Goal: Information Seeking & Learning: Find contact information

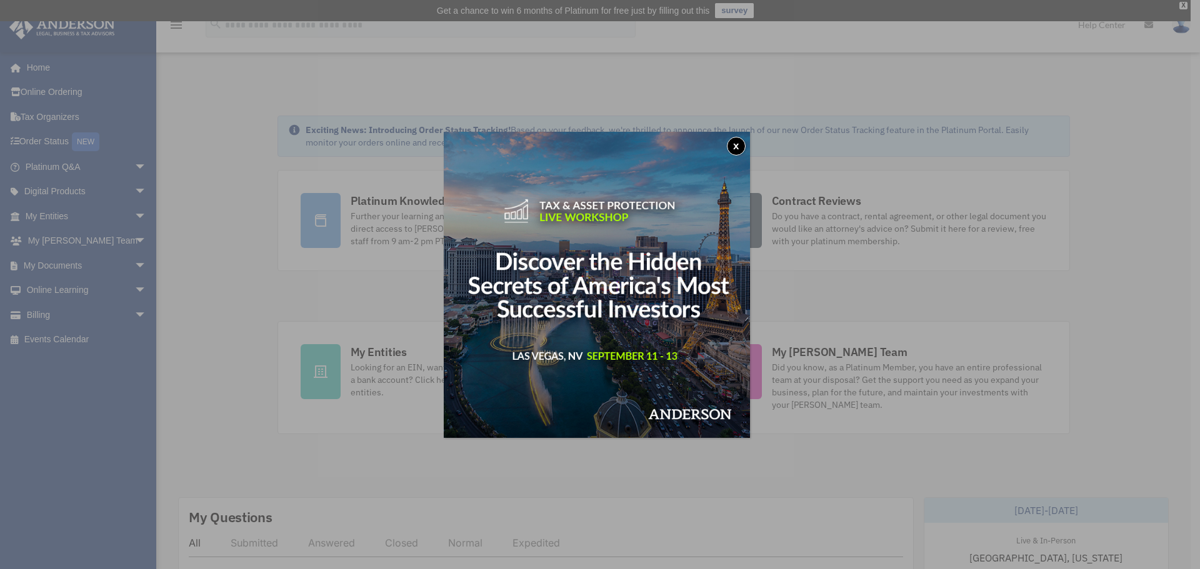
drag, startPoint x: 60, startPoint y: 227, endPoint x: 60, endPoint y: 219, distance: 8.1
click at [60, 226] on div "x" at bounding box center [600, 284] width 1200 height 569
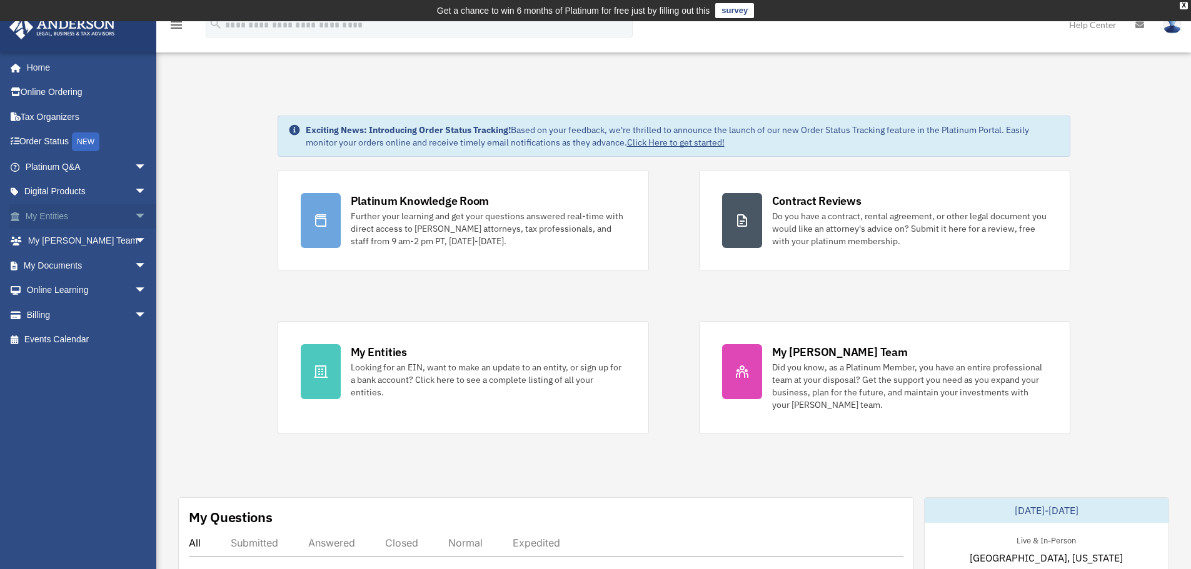
click at [134, 216] on span "arrow_drop_down" at bounding box center [146, 217] width 25 height 26
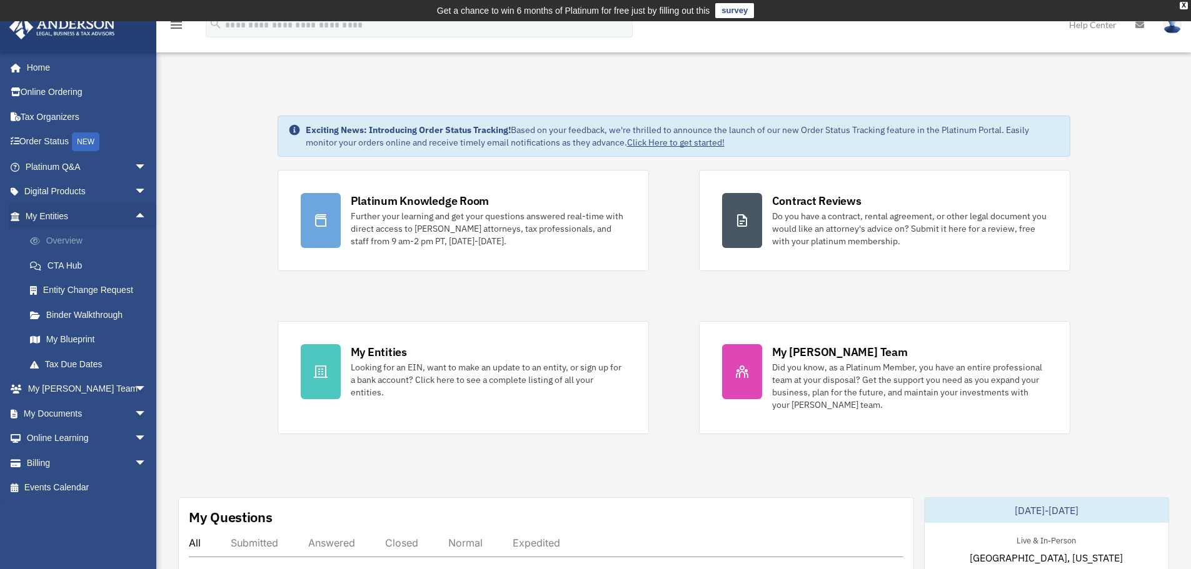
click at [77, 234] on link "Overview" at bounding box center [92, 241] width 148 height 25
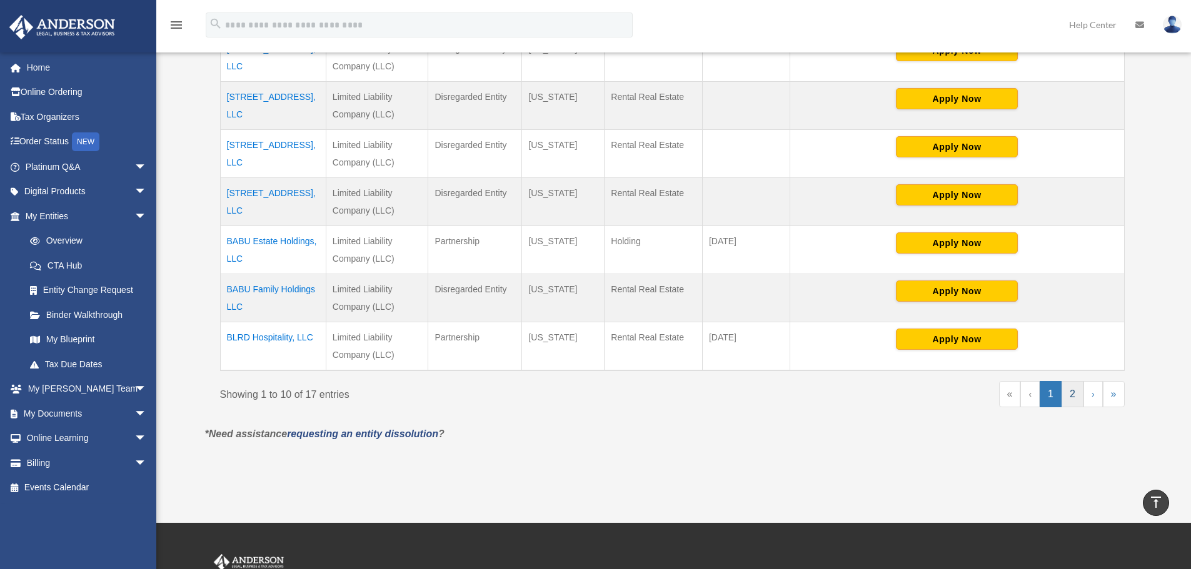
scroll to position [500, 0]
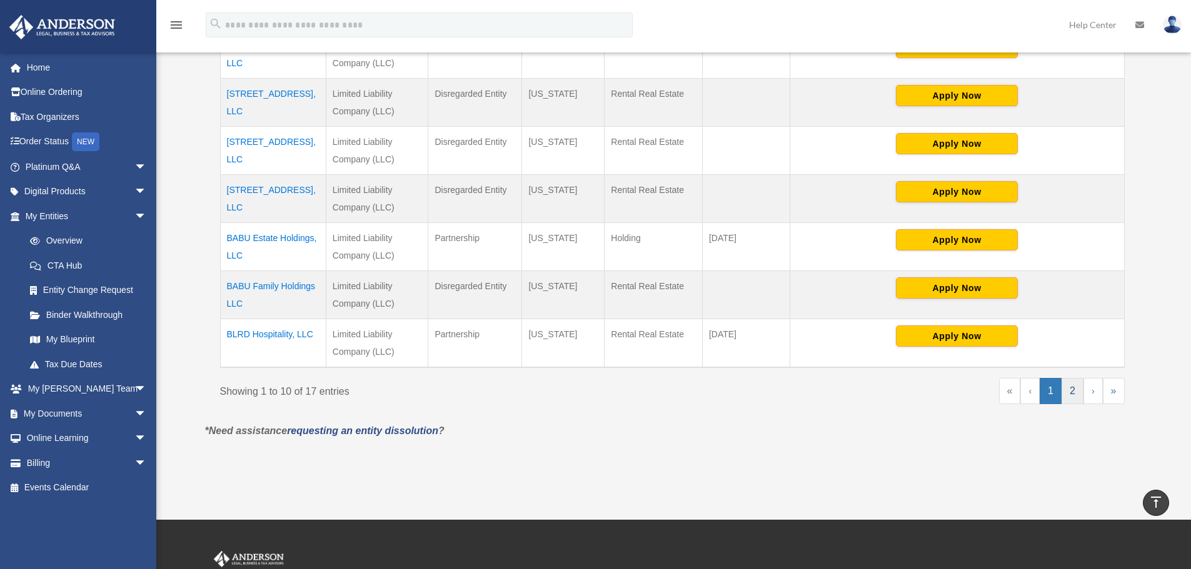
click at [1074, 393] on link "2" at bounding box center [1072, 391] width 22 height 26
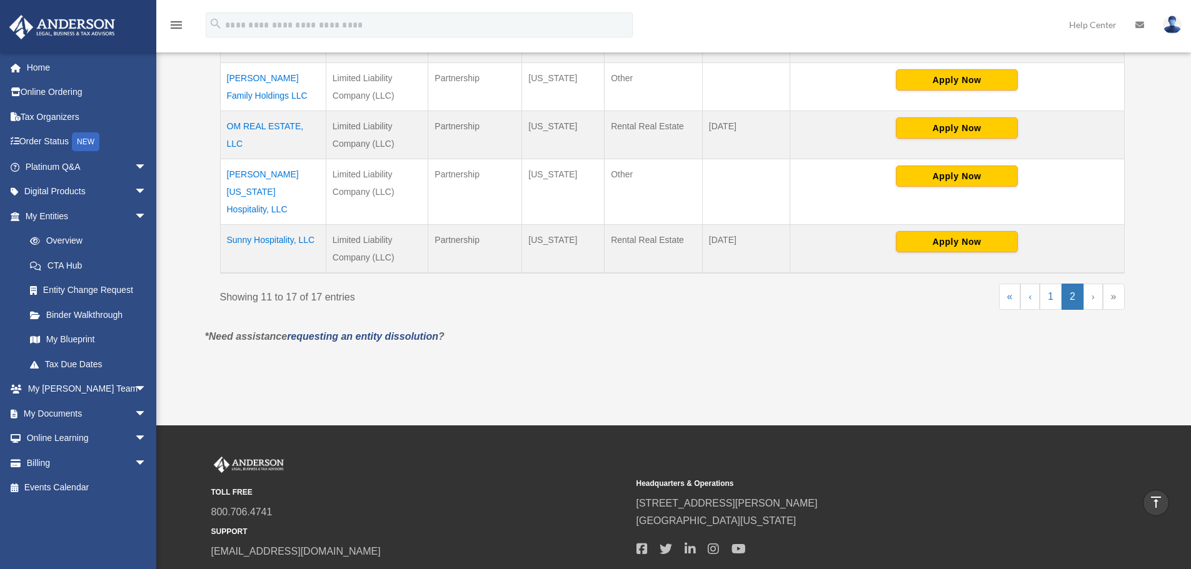
scroll to position [438, 0]
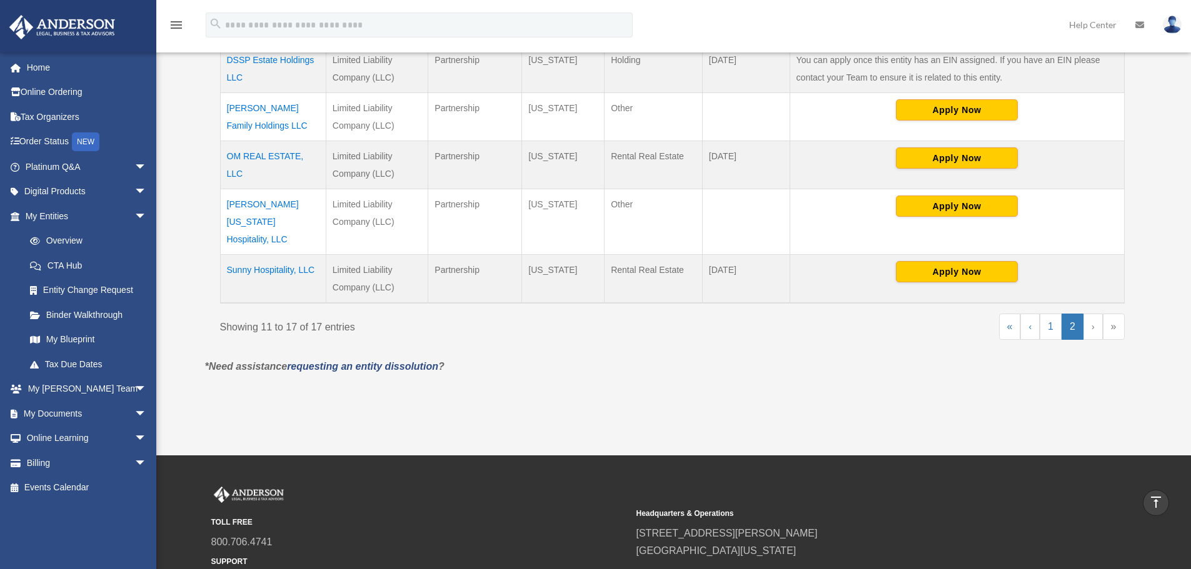
click at [268, 156] on td "OM REAL ESTATE, LLC" at bounding box center [273, 165] width 106 height 48
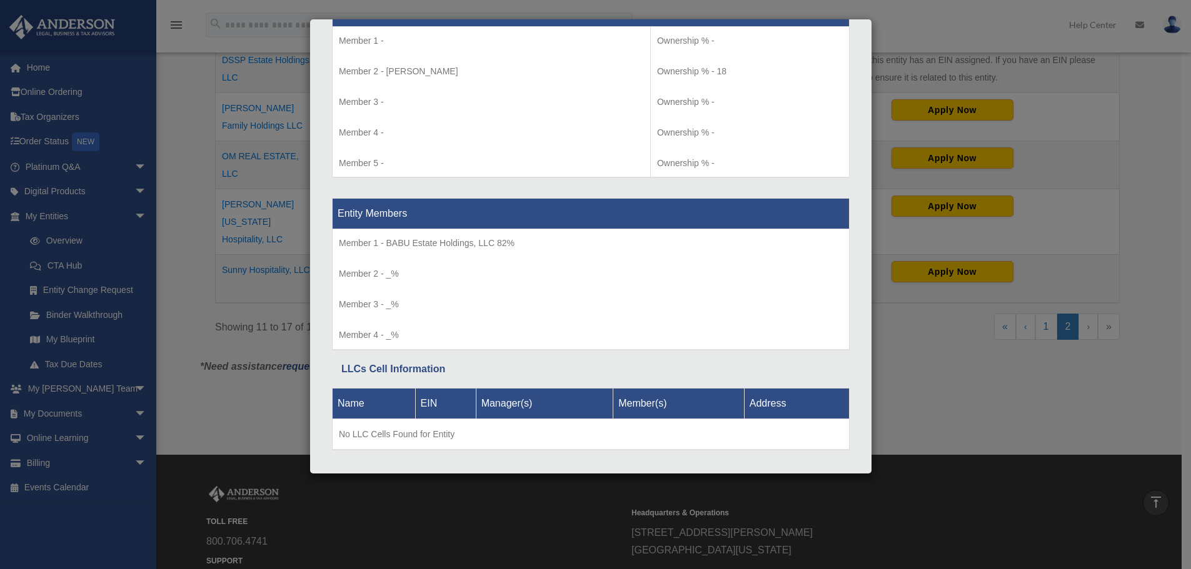
scroll to position [1430, 0]
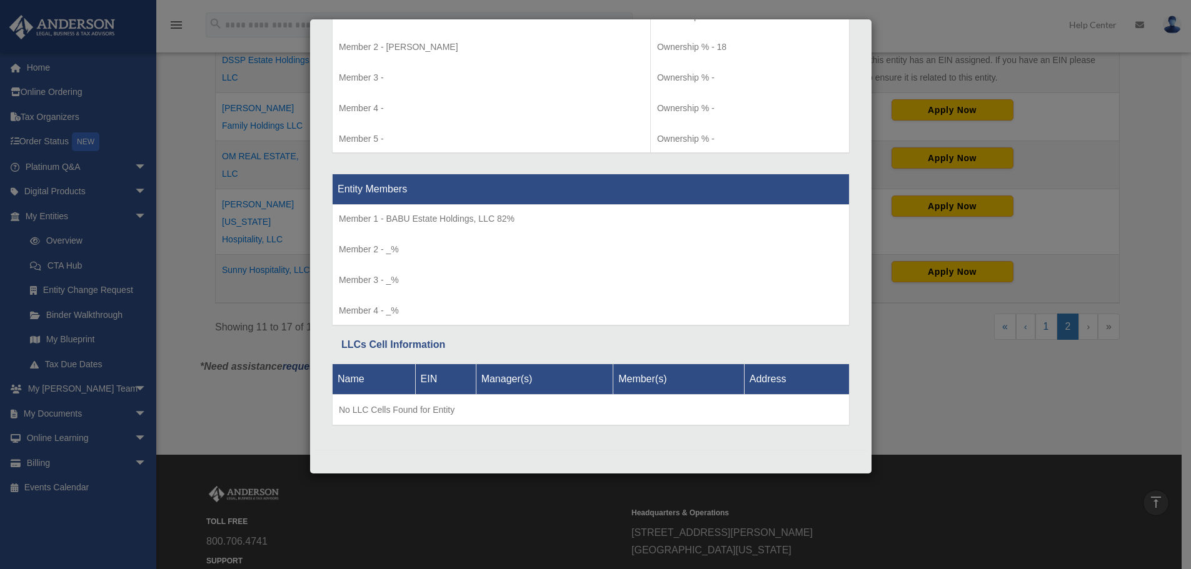
click at [930, 21] on div "Details × Articles Sent Organizational Date" at bounding box center [595, 284] width 1191 height 569
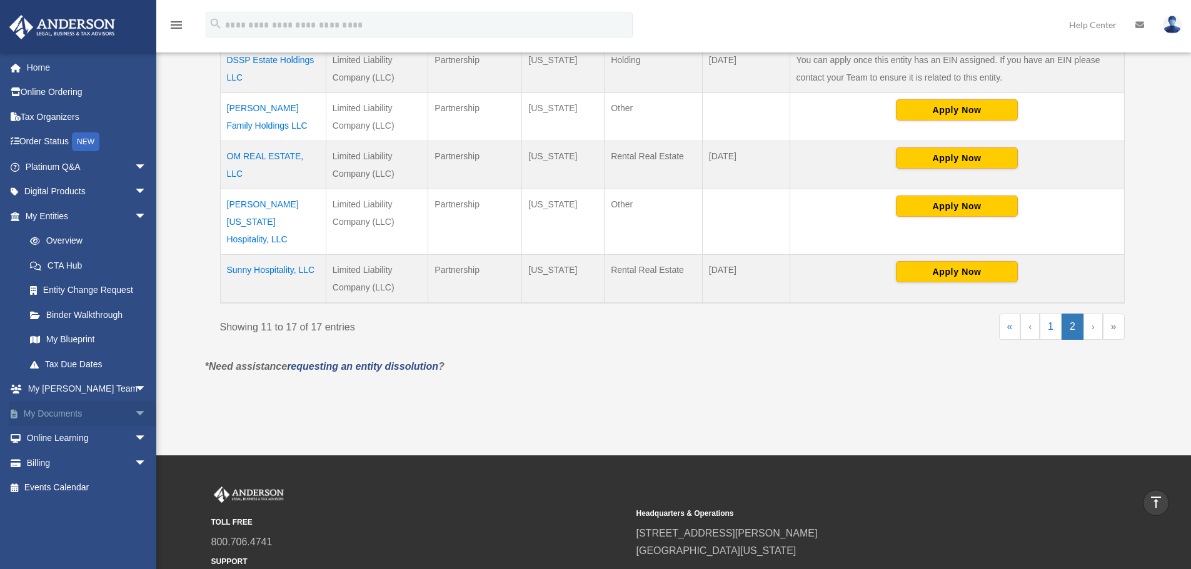
click at [78, 412] on link "My Documents arrow_drop_down" at bounding box center [87, 413] width 157 height 25
click at [137, 412] on span "arrow_drop_down" at bounding box center [146, 414] width 25 height 26
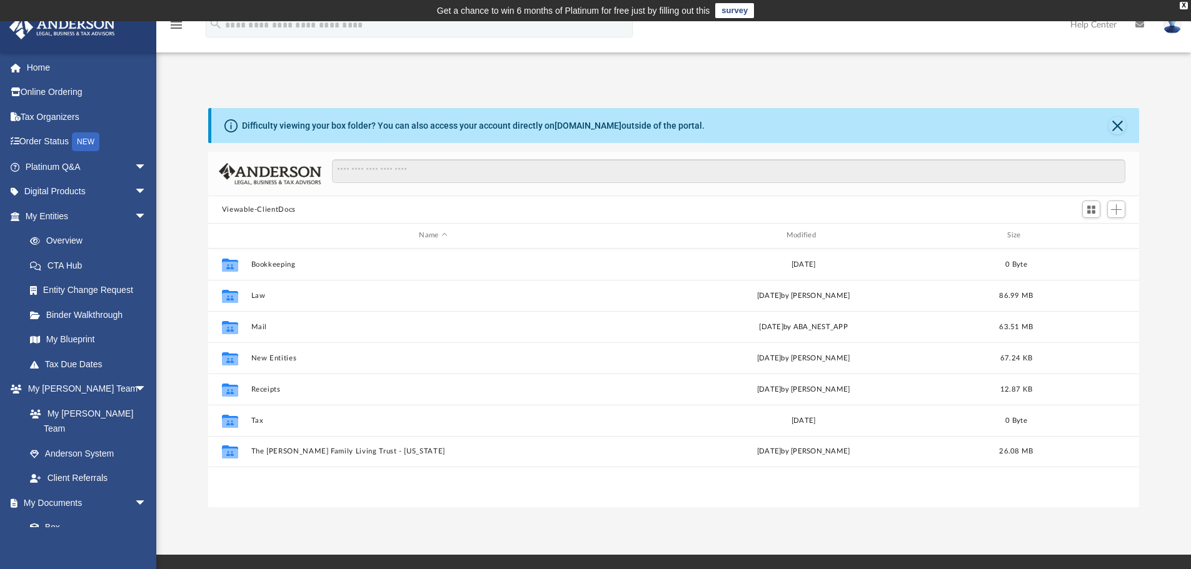
scroll to position [275, 921]
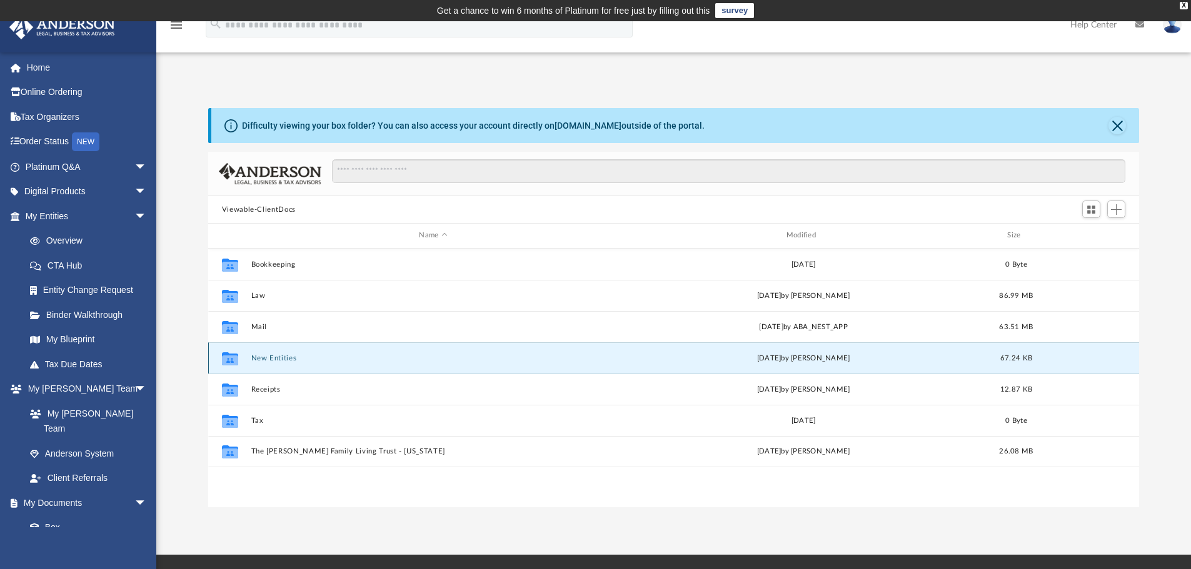
click at [269, 354] on button "New Entities" at bounding box center [433, 358] width 364 height 8
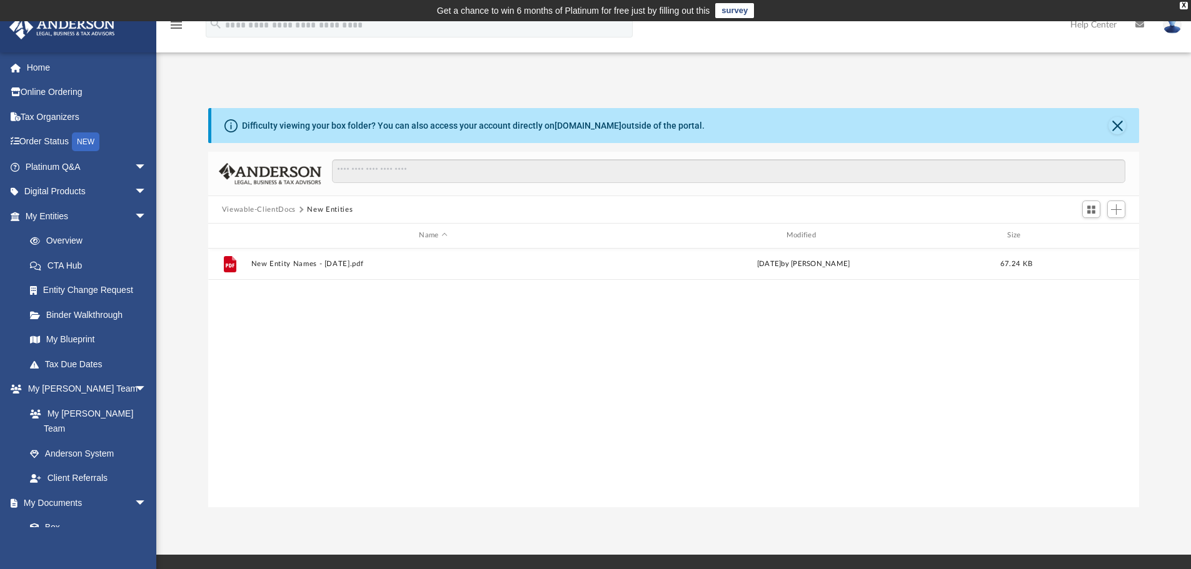
click at [258, 213] on button "Viewable-ClientDocs" at bounding box center [259, 209] width 74 height 11
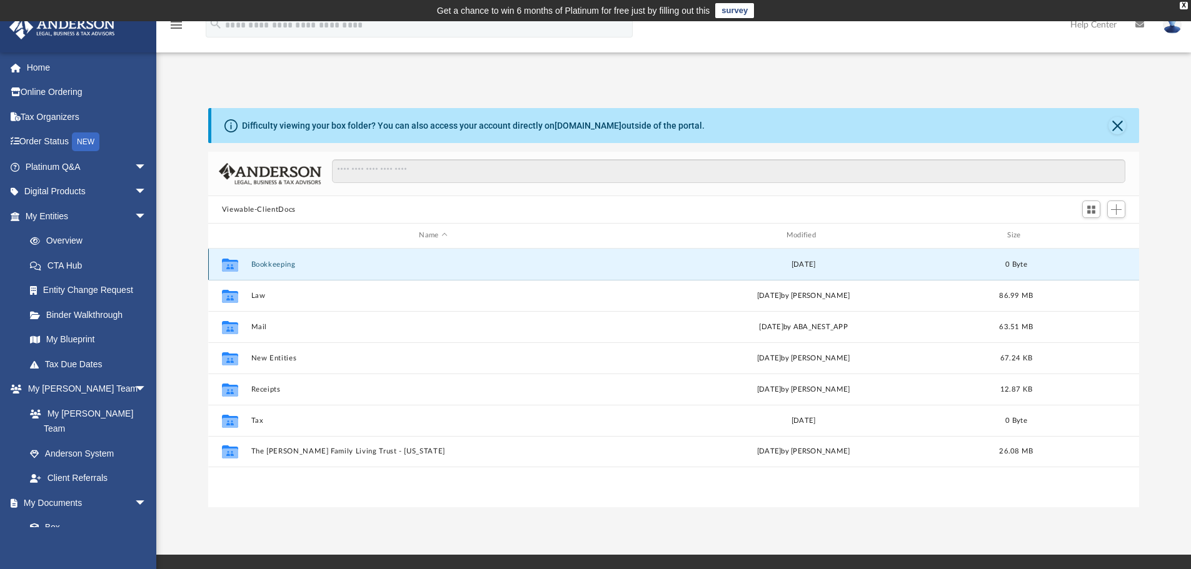
click at [284, 268] on button "Bookkeeping" at bounding box center [433, 265] width 364 height 8
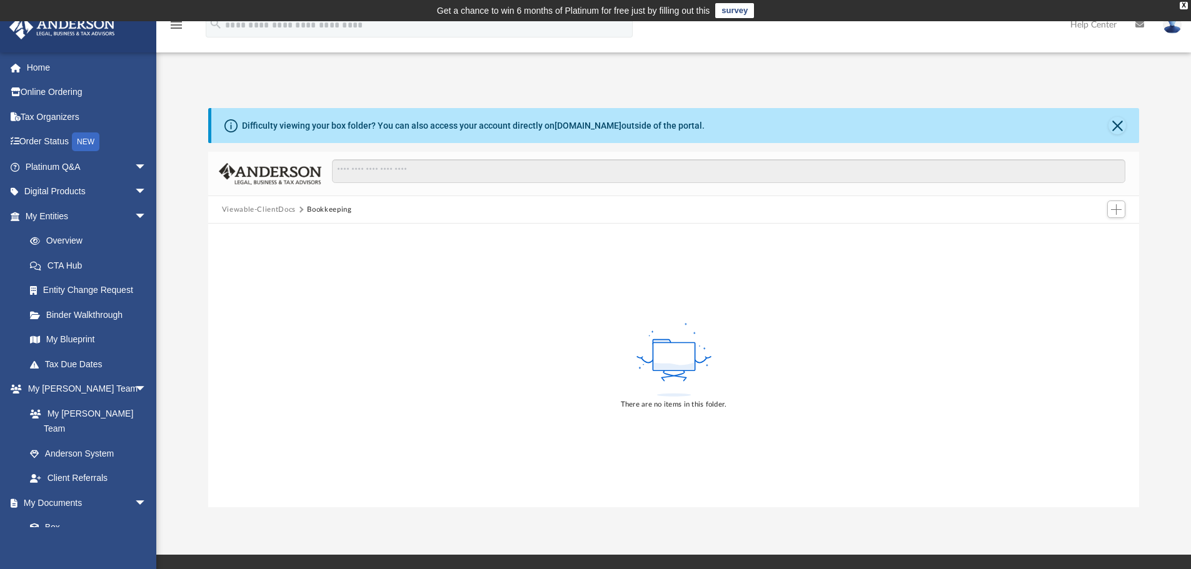
click at [270, 209] on button "Viewable-ClientDocs" at bounding box center [259, 209] width 74 height 11
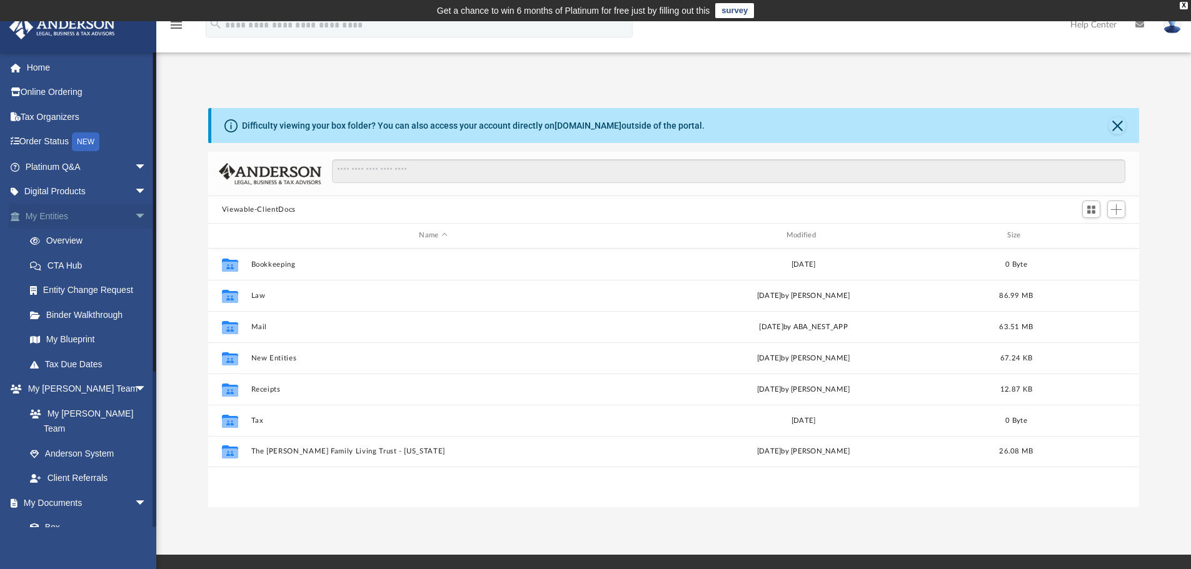
click at [134, 213] on span "arrow_drop_down" at bounding box center [146, 217] width 25 height 26
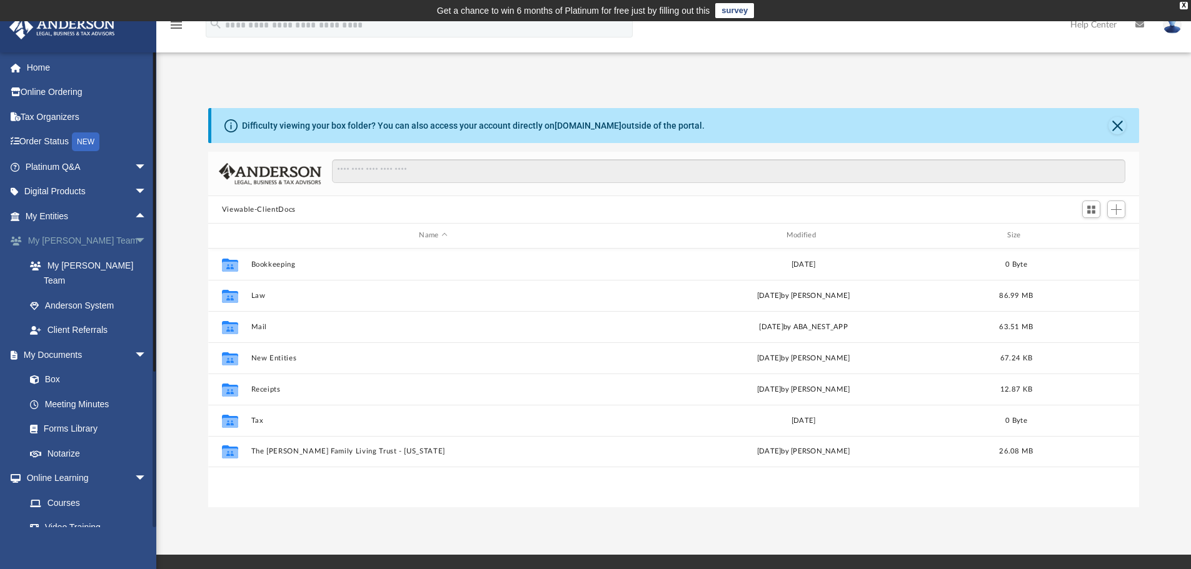
click at [134, 237] on span "arrow_drop_down" at bounding box center [146, 242] width 25 height 26
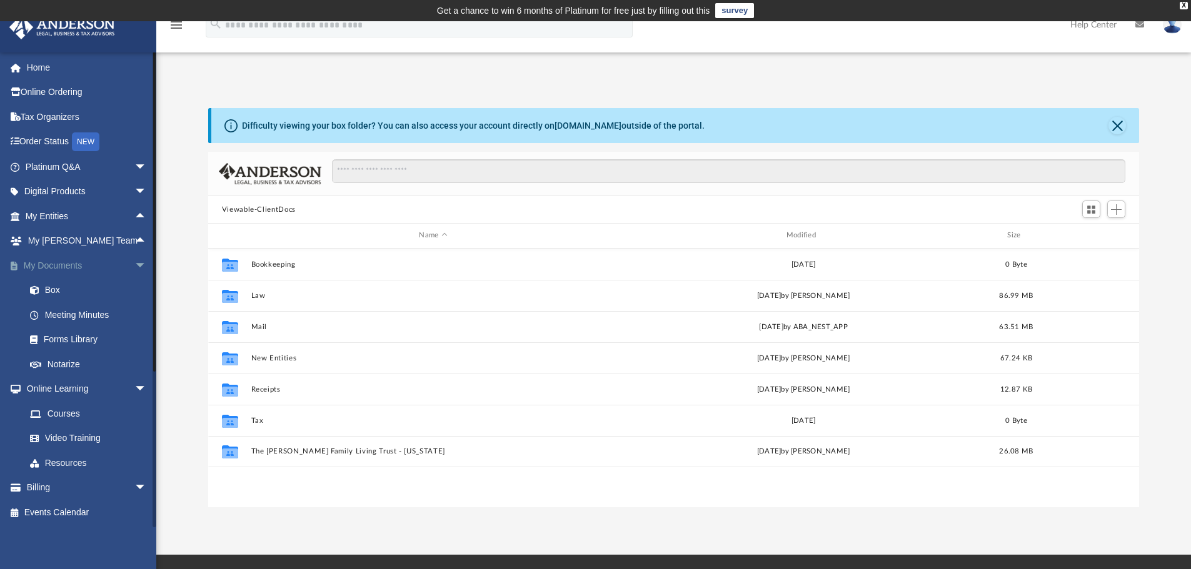
click at [134, 264] on span "arrow_drop_down" at bounding box center [146, 266] width 25 height 26
click at [134, 285] on span "arrow_drop_down" at bounding box center [146, 291] width 25 height 26
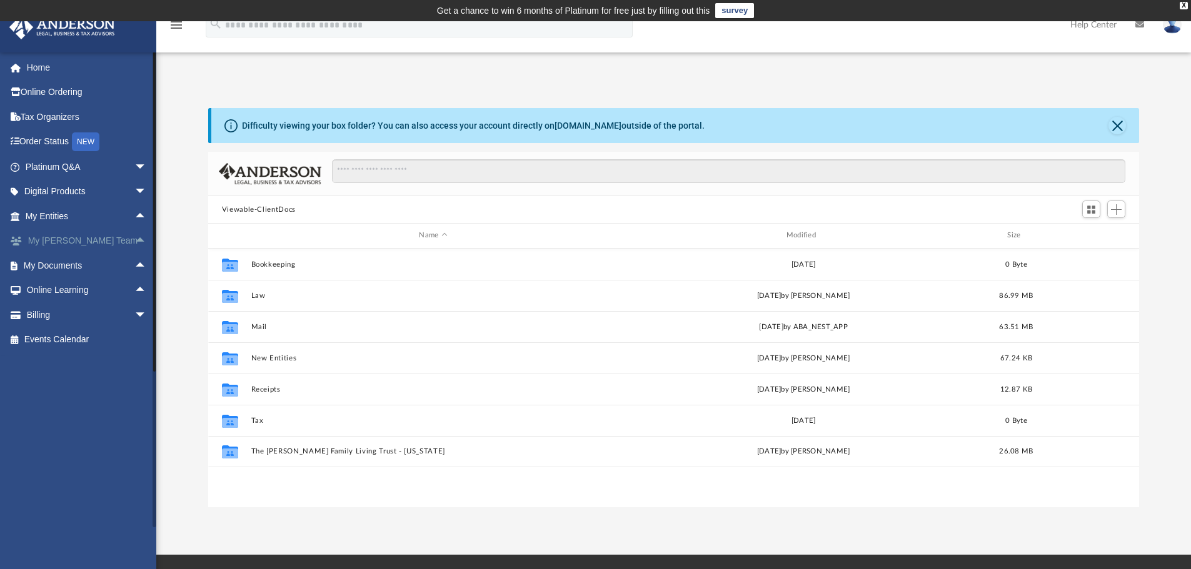
click at [95, 238] on link "My Anderson Team arrow_drop_up" at bounding box center [87, 241] width 157 height 25
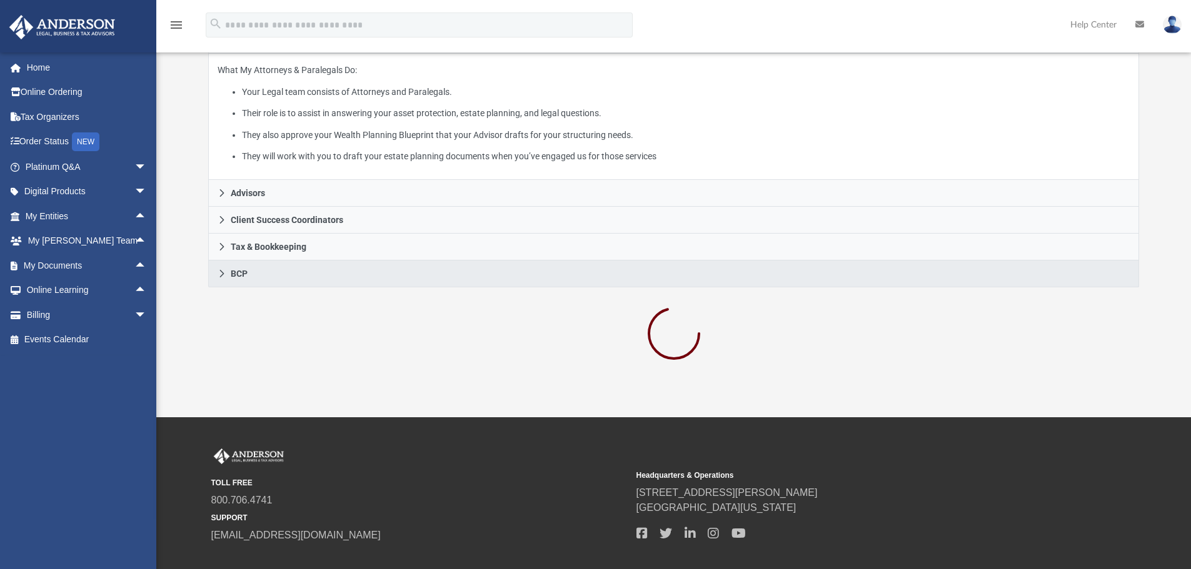
scroll to position [250, 0]
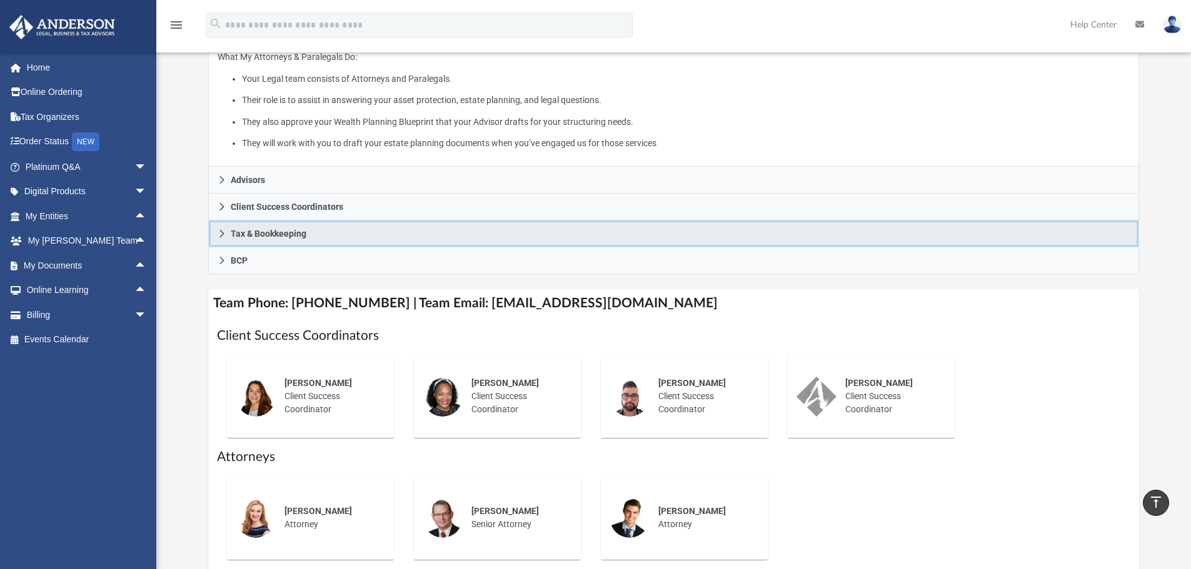
click at [221, 229] on link "Tax & Bookkeeping" at bounding box center [673, 234] width 931 height 27
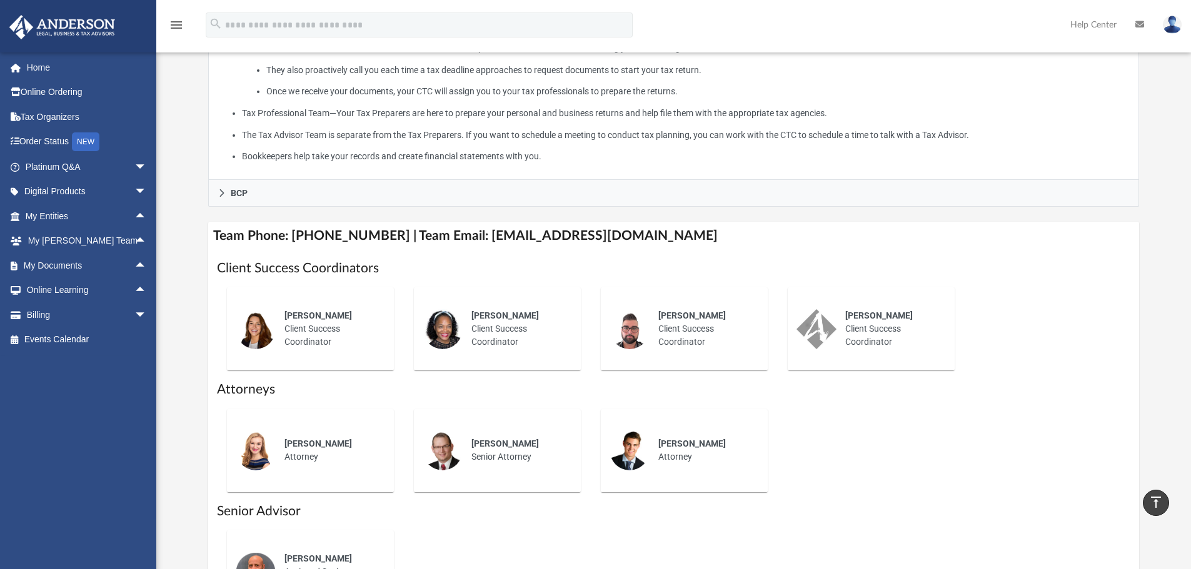
scroll to position [438, 0]
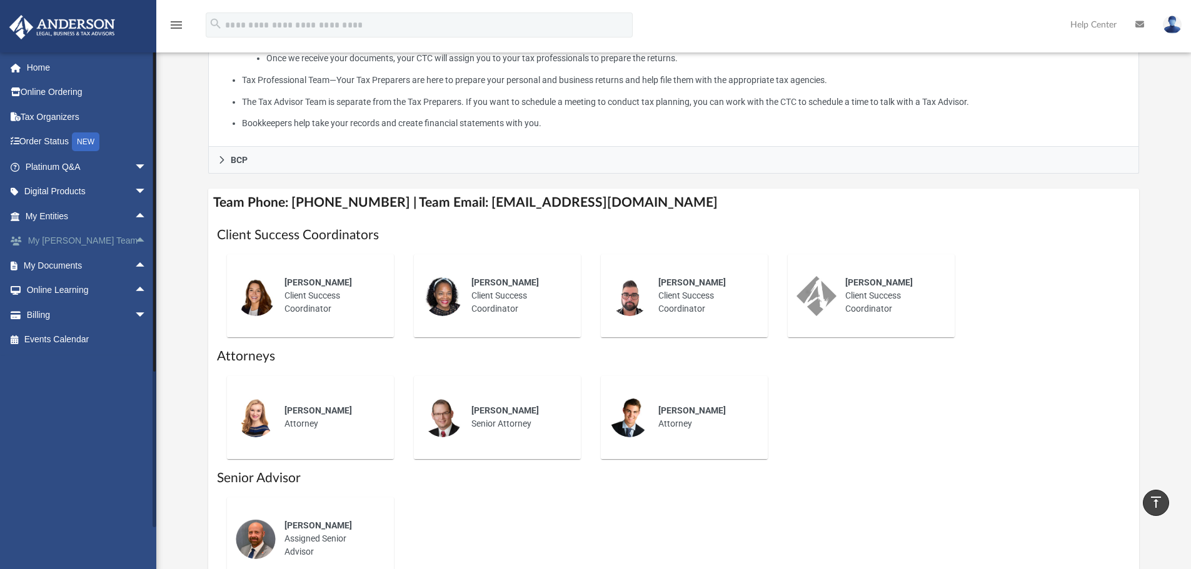
click at [59, 245] on link "My Anderson Team arrow_drop_up" at bounding box center [87, 241] width 157 height 25
click at [59, 243] on link "My Anderson Team arrow_drop_up" at bounding box center [87, 241] width 157 height 25
click at [134, 240] on span "arrow_drop_up" at bounding box center [146, 242] width 25 height 26
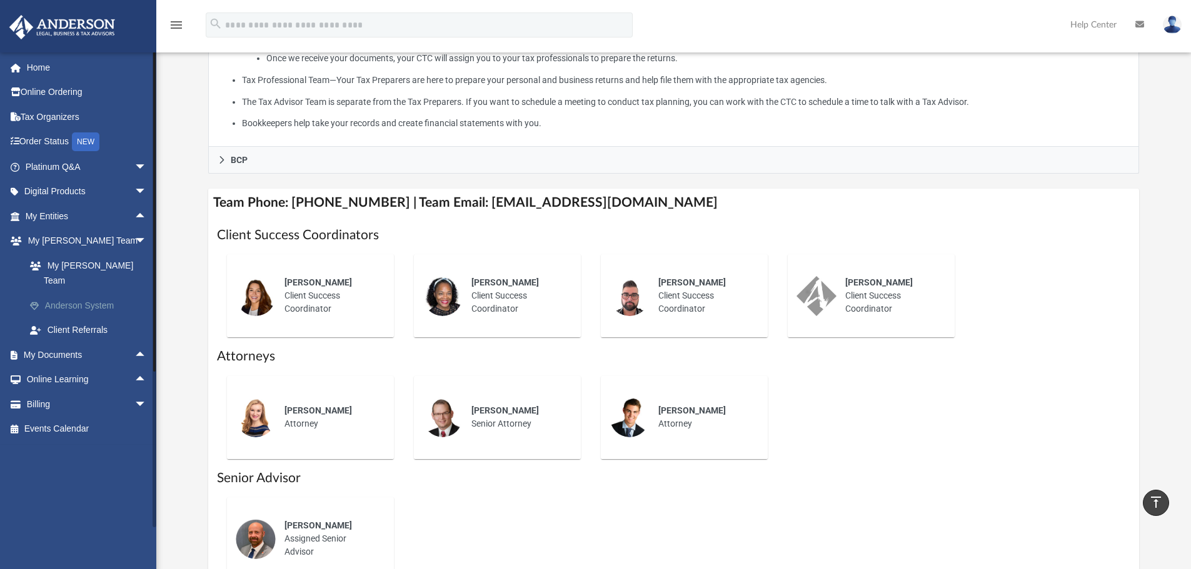
click at [109, 293] on link "Anderson System" at bounding box center [92, 305] width 148 height 25
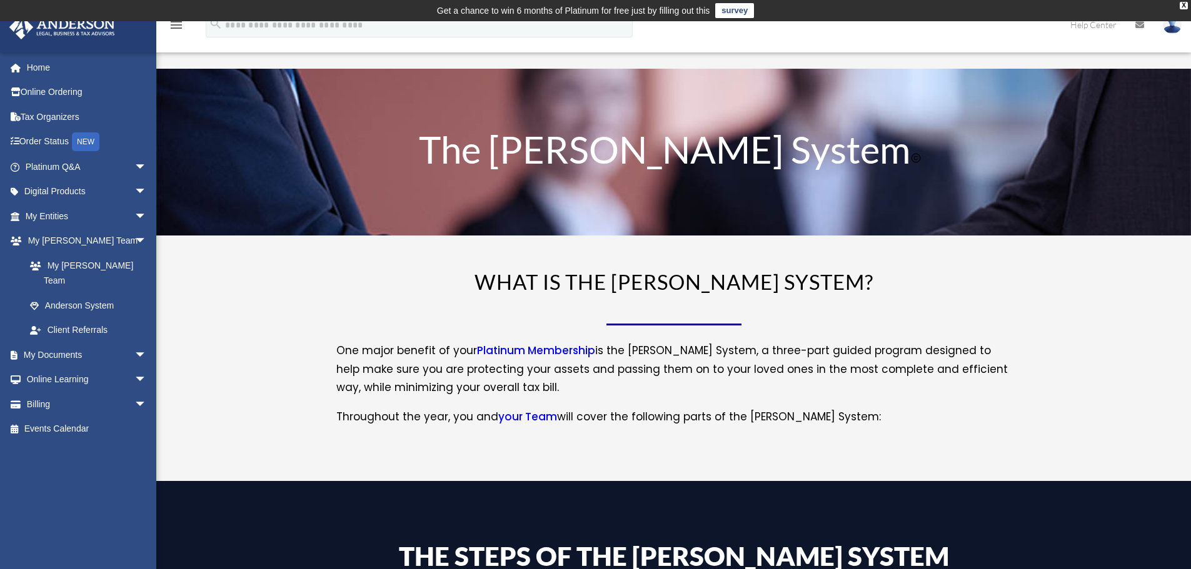
click at [530, 410] on link "your Team" at bounding box center [527, 419] width 59 height 21
click at [530, 413] on link "your Team" at bounding box center [527, 419] width 59 height 21
click at [527, 416] on link "your Team" at bounding box center [527, 419] width 59 height 21
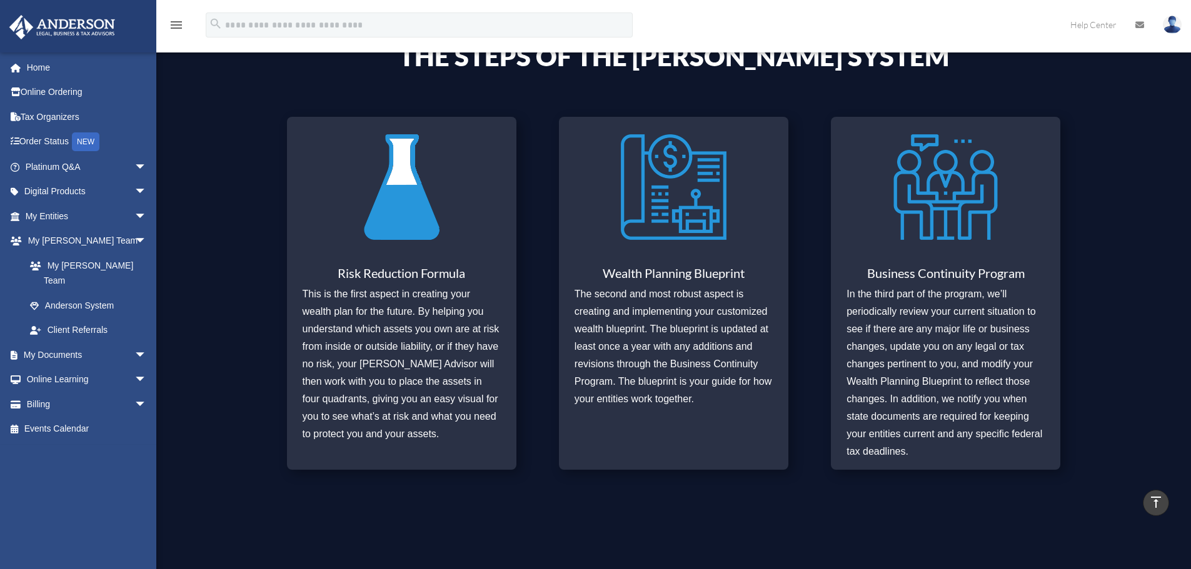
scroll to position [813, 0]
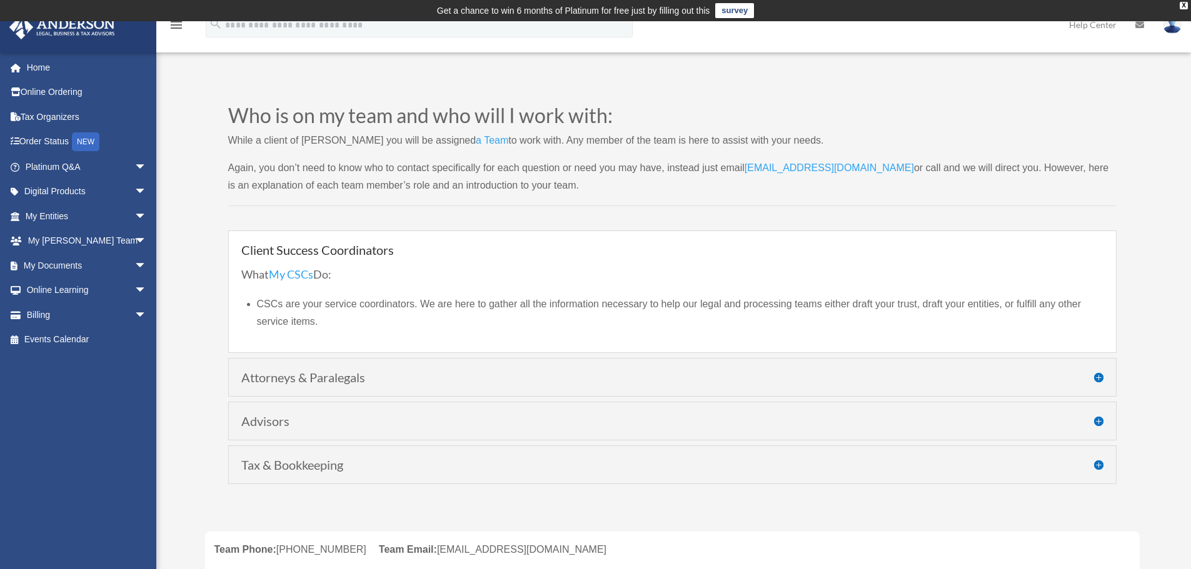
click at [356, 474] on div "Tax & Bookkeeping What My Tax Professionals and Bookkeepers Do: Once you become…" at bounding box center [672, 465] width 888 height 39
click at [1104, 466] on div "Tax & Bookkeeping What My Tax Professionals and Bookkeepers Do: Once you become…" at bounding box center [672, 465] width 888 height 39
click at [1097, 464] on h4 "Tax & Bookkeeping" at bounding box center [672, 465] width 862 height 13
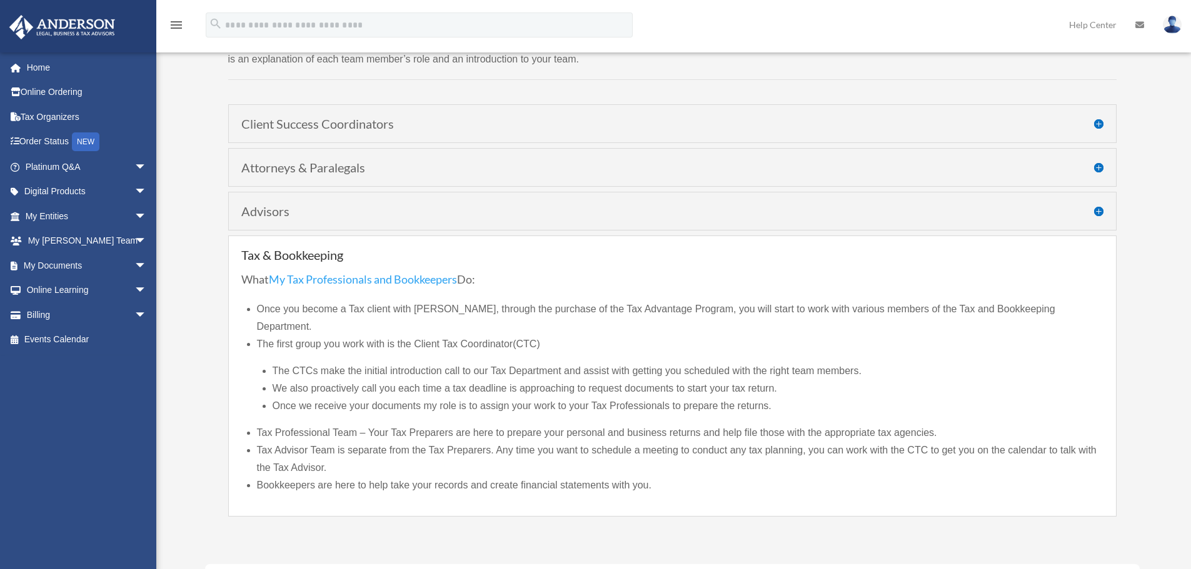
scroll to position [188, 0]
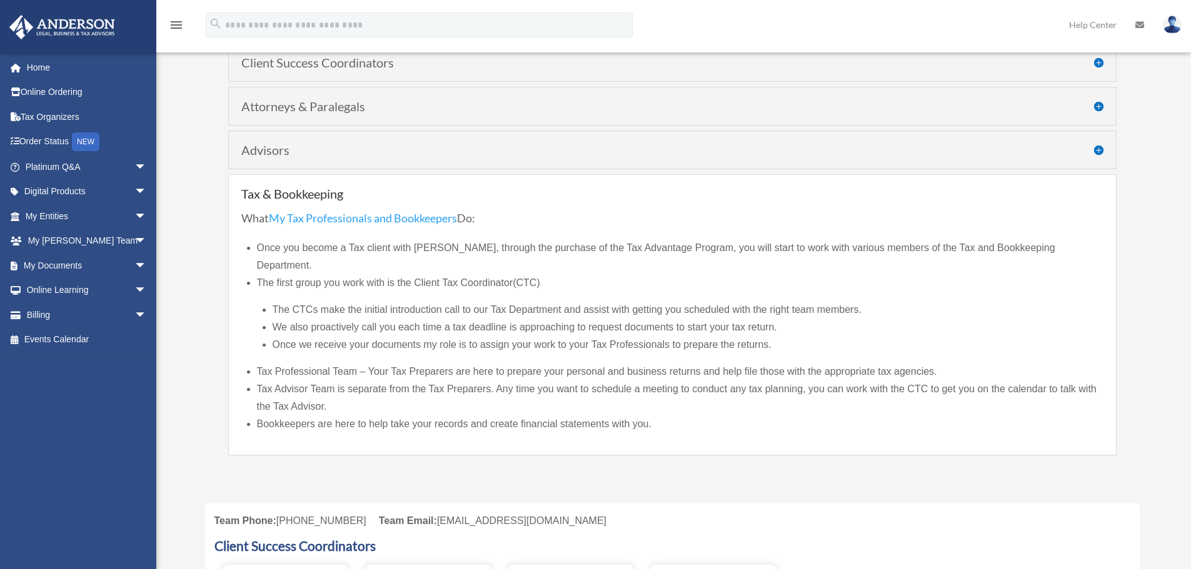
click at [369, 218] on link "My Tax Professionals and Bookkeepers" at bounding box center [363, 221] width 188 height 20
click at [56, 88] on link "Online Ordering" at bounding box center [87, 92] width 157 height 25
